Goal: Information Seeking & Learning: Learn about a topic

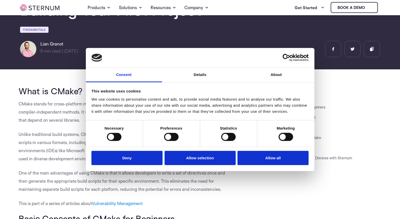
scroll to position [58, 0]
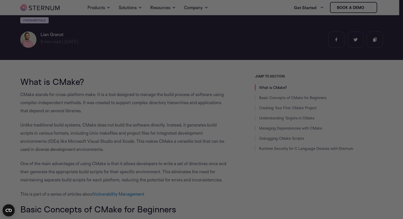
click at [60, 114] on div at bounding box center [203, 110] width 407 height 221
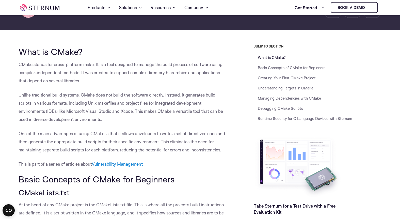
scroll to position [99, 0]
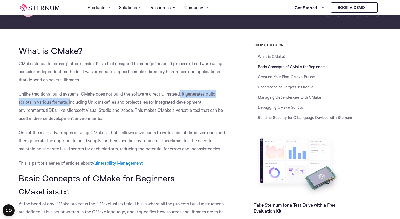
drag, startPoint x: 179, startPoint y: 97, endPoint x: 70, endPoint y: 106, distance: 109.5
click at [70, 106] on p "Unlike traditional build systems, CMake does not build the software directly. I…" at bounding box center [124, 106] width 210 height 32
click at [82, 111] on p "Unlike traditional build systems, CMake does not build the software directly. I…" at bounding box center [124, 106] width 210 height 32
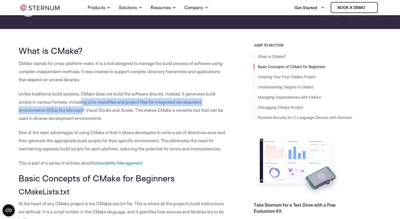
drag, startPoint x: 83, startPoint y: 110, endPoint x: 81, endPoint y: 100, distance: 10.0
click at [81, 100] on p "Unlike traditional build systems, CMake does not build the software directly. I…" at bounding box center [124, 106] width 210 height 32
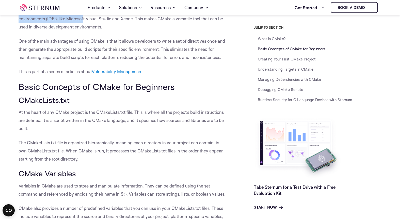
scroll to position [196, 0]
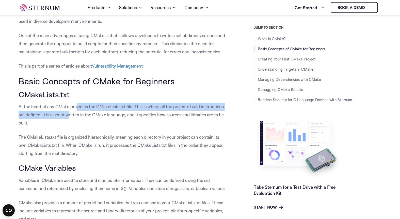
drag, startPoint x: 68, startPoint y: 116, endPoint x: 76, endPoint y: 108, distance: 10.9
click at [76, 108] on p "At the heart of any CMake project is the CMakeLists.txt file. This is where all…" at bounding box center [124, 114] width 210 height 24
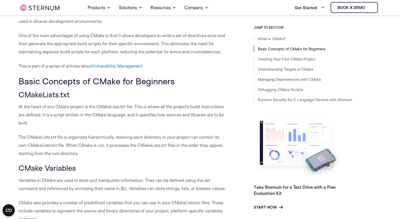
click at [126, 115] on p "At the heart of any CMake project is the CMakeLists.txt file. This is where all…" at bounding box center [124, 114] width 210 height 24
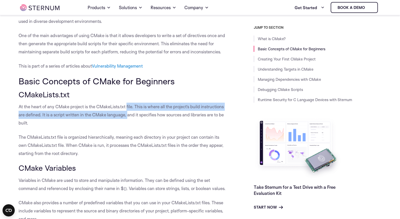
drag, startPoint x: 127, startPoint y: 113, endPoint x: 127, endPoint y: 107, distance: 5.8
click at [127, 108] on p "At the heart of any CMake project is the CMakeLists.txt file. This is where all…" at bounding box center [124, 114] width 210 height 24
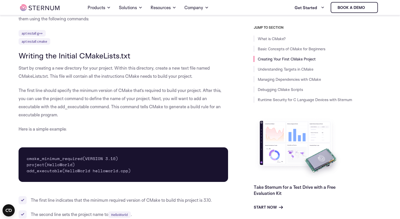
scroll to position [561, 0]
